Goal: Find specific fact

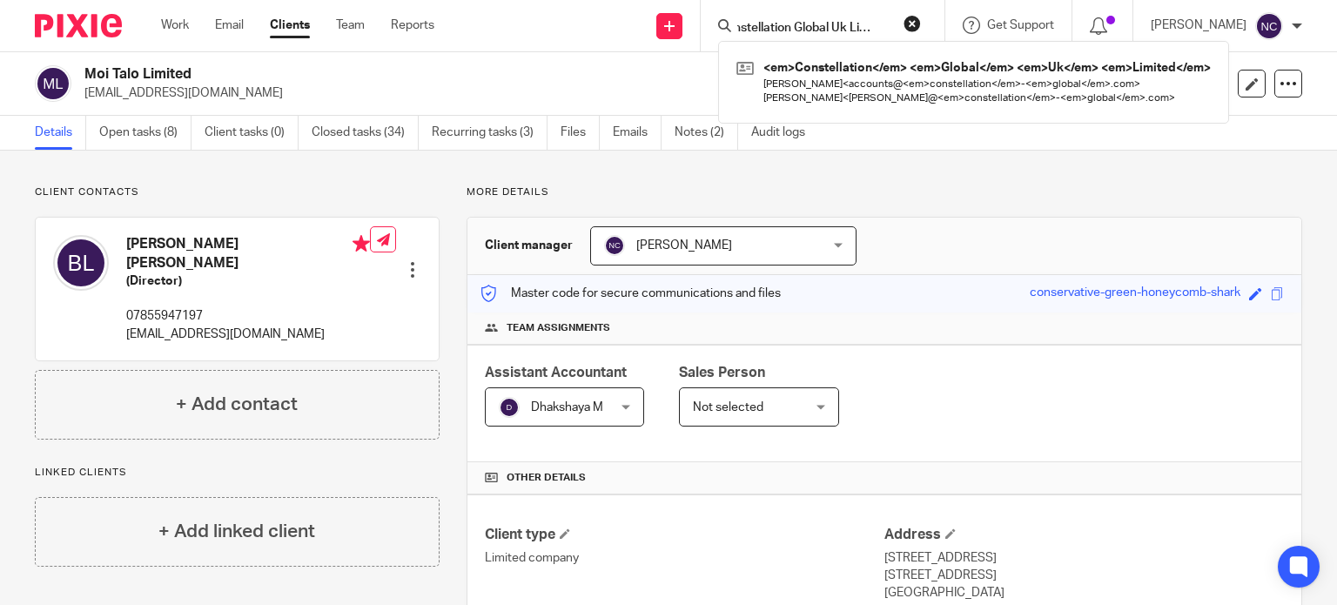
scroll to position [498, 0]
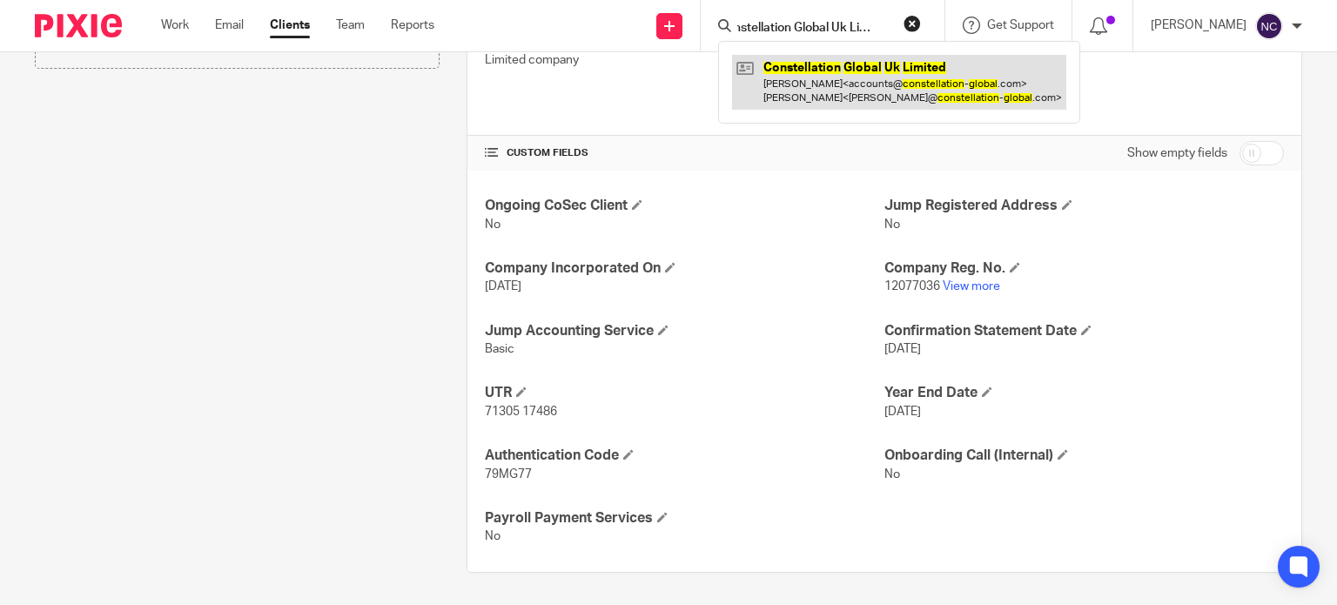
type input "Constellation Global Uk Limited"
click at [823, 65] on link at bounding box center [899, 82] width 334 height 54
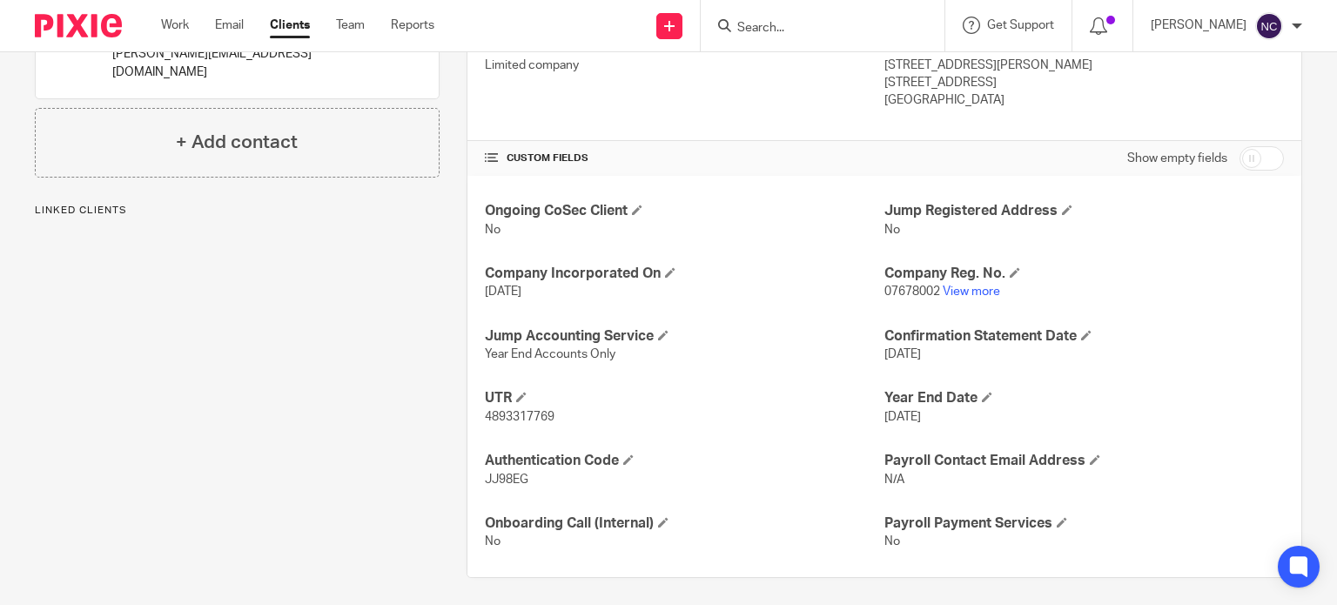
scroll to position [498, 0]
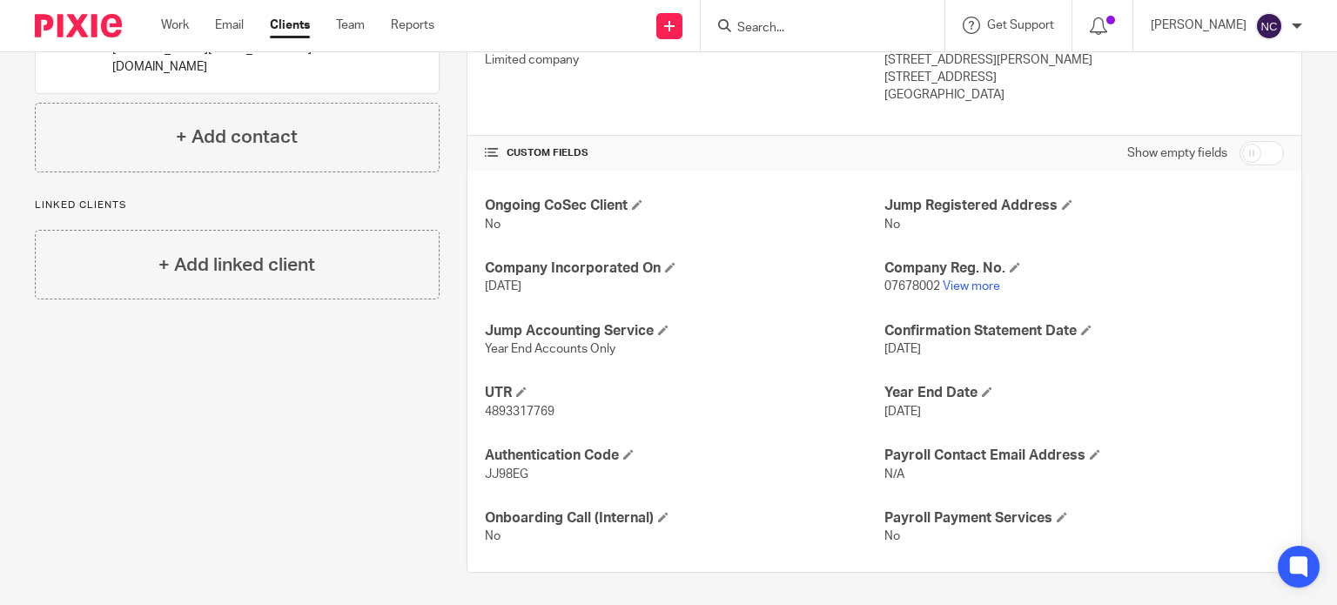
click at [507, 472] on span "JJ98EG" at bounding box center [507, 474] width 44 height 12
copy span "JJ98EG"
click at [943, 283] on link "View more" at bounding box center [971, 286] width 57 height 12
